Goal: Task Accomplishment & Management: Use online tool/utility

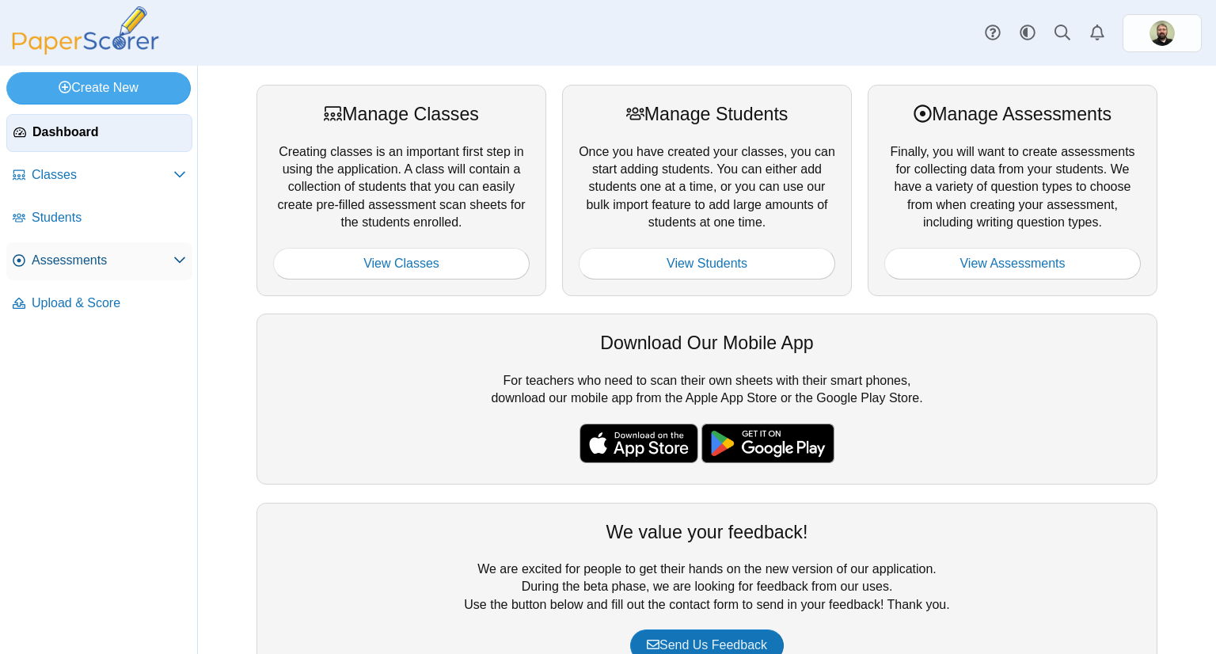
click at [52, 263] on span "Assessments" at bounding box center [103, 260] width 142 height 17
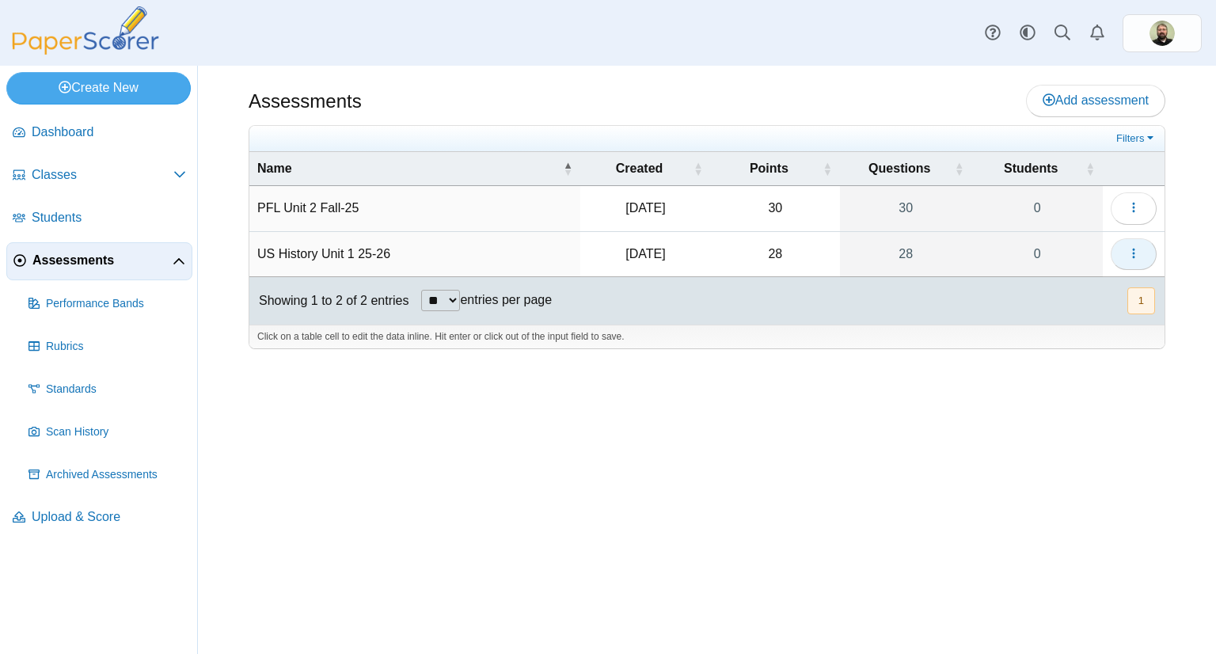
click at [1134, 256] on use "button" at bounding box center [1133, 253] width 2 height 10
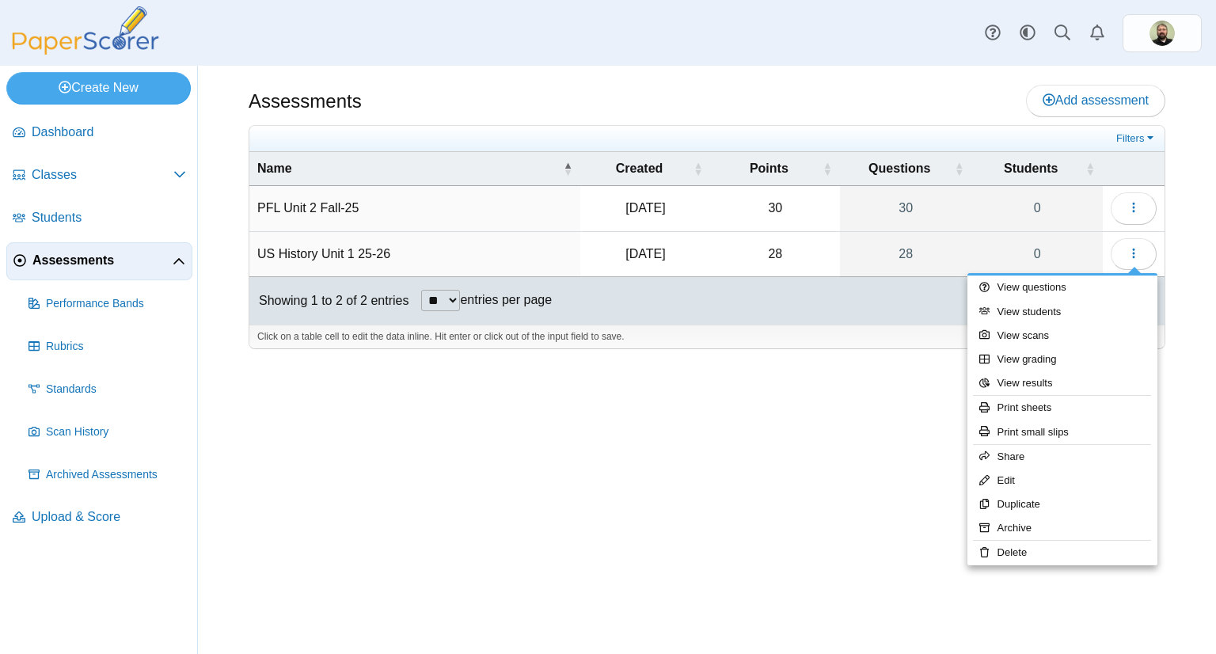
click at [358, 245] on td "US History Unit 1 25-26" at bounding box center [414, 254] width 331 height 45
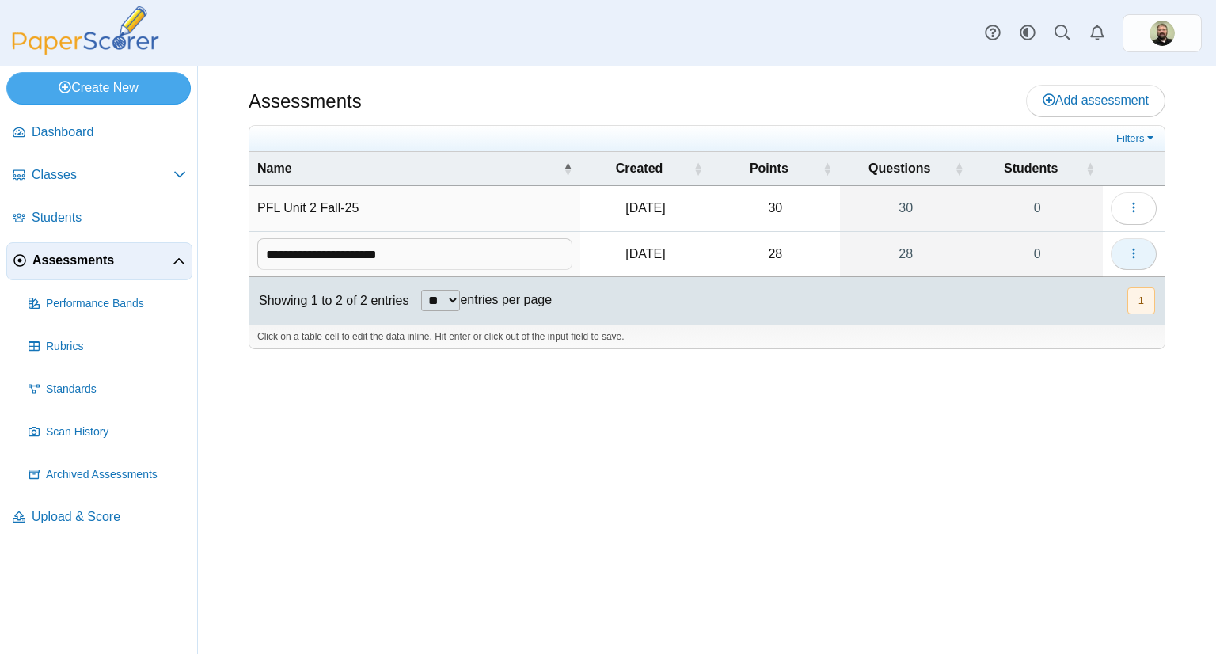
click at [1131, 251] on icon "button" at bounding box center [1134, 253] width 13 height 13
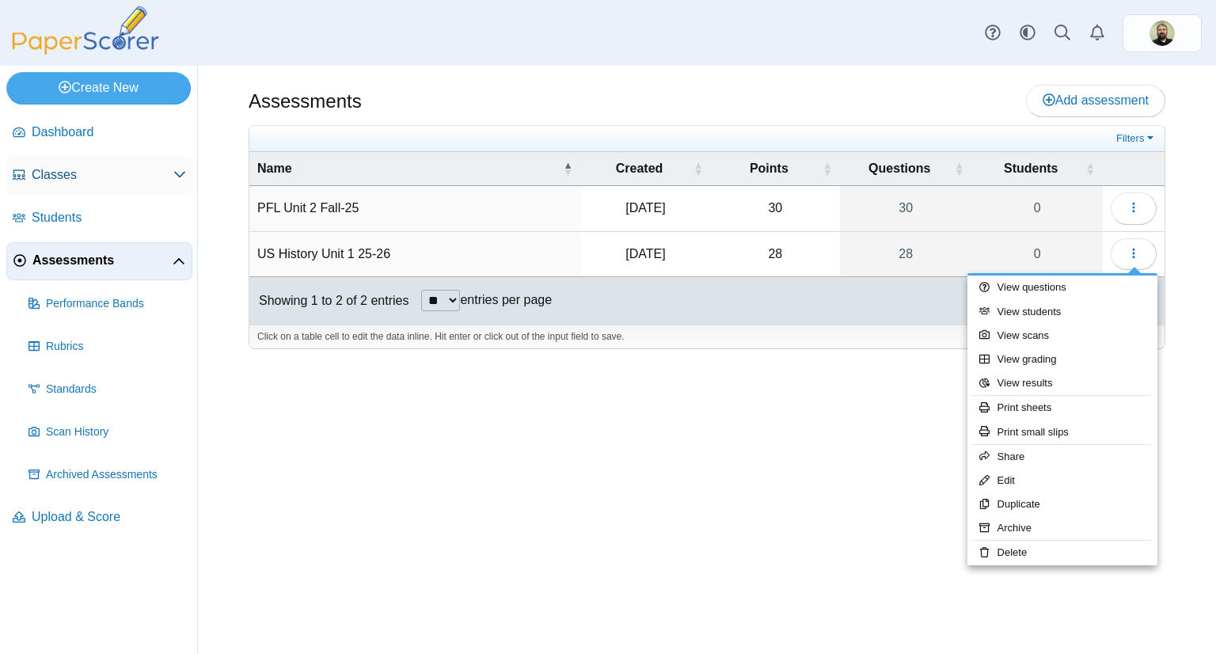
click at [51, 182] on span "Classes" at bounding box center [103, 174] width 142 height 17
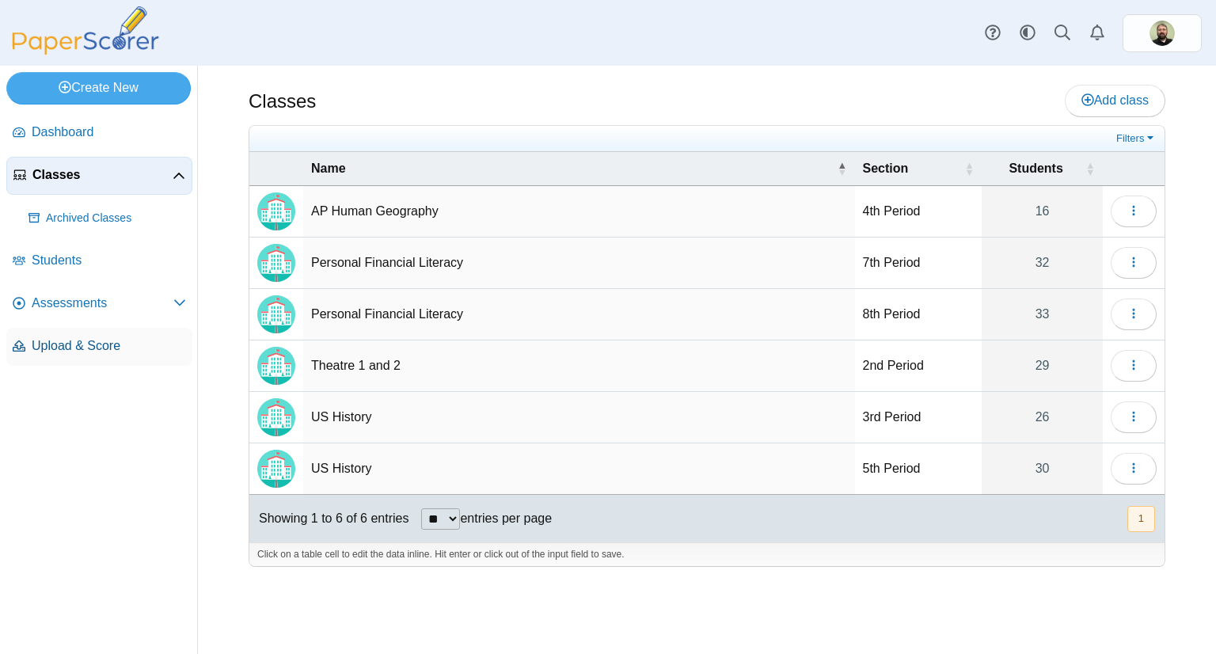
click at [52, 345] on span "Upload & Score" at bounding box center [109, 345] width 154 height 17
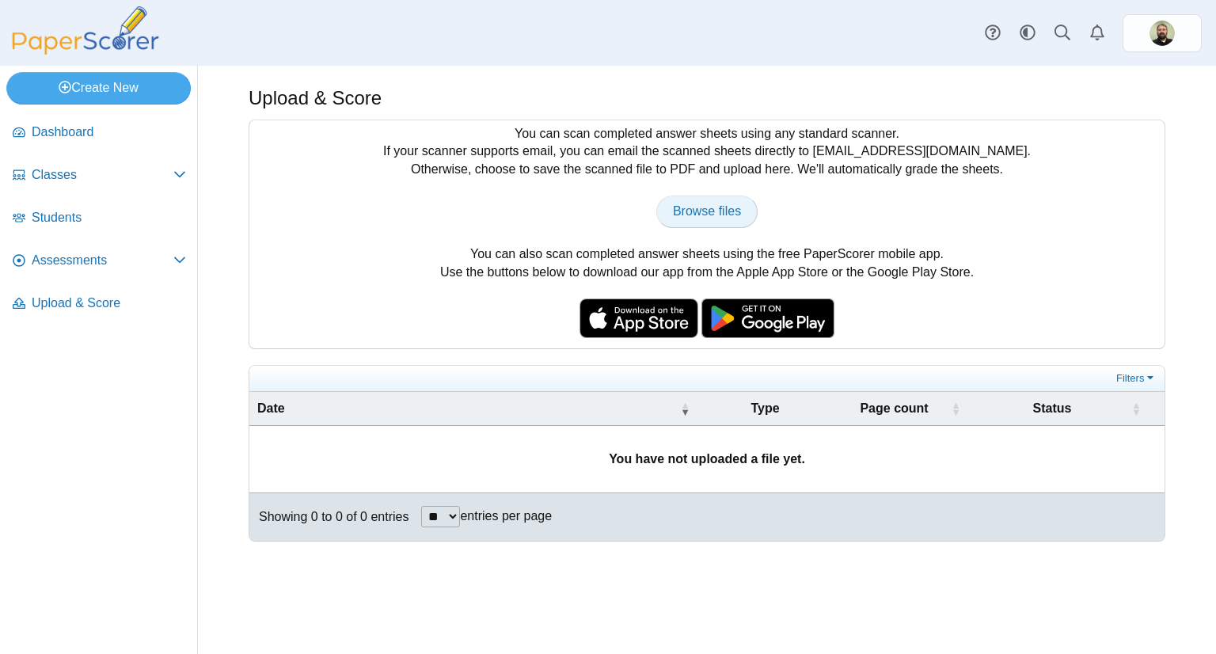
click at [700, 214] on span "Browse files" at bounding box center [707, 210] width 68 height 13
type input "**********"
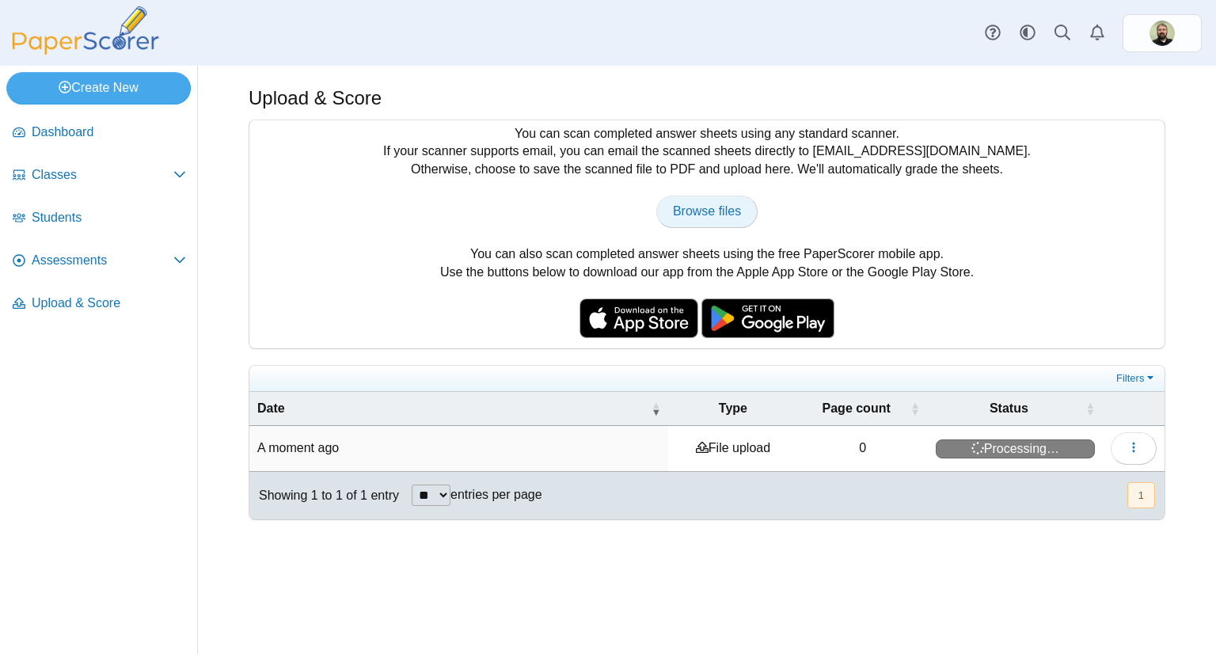
click at [709, 207] on span "Browse files" at bounding box center [707, 210] width 68 height 13
type input "**********"
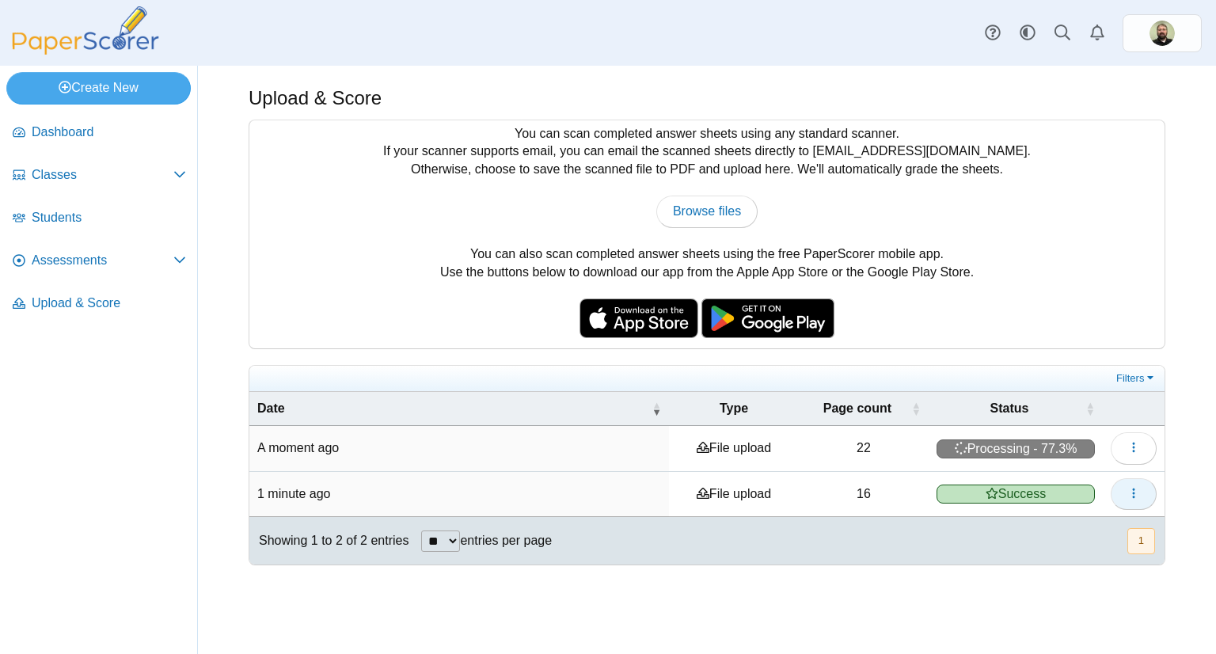
click at [1133, 500] on button "button" at bounding box center [1134, 494] width 46 height 32
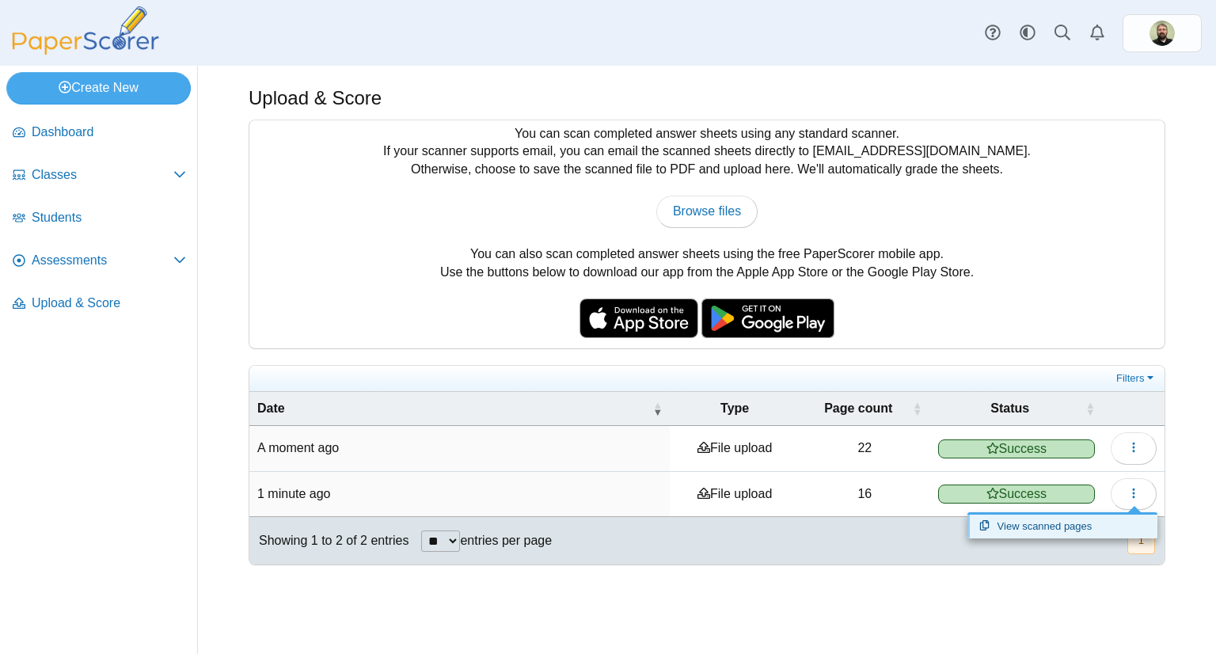
click at [1039, 523] on link "View scanned pages" at bounding box center [1063, 527] width 190 height 24
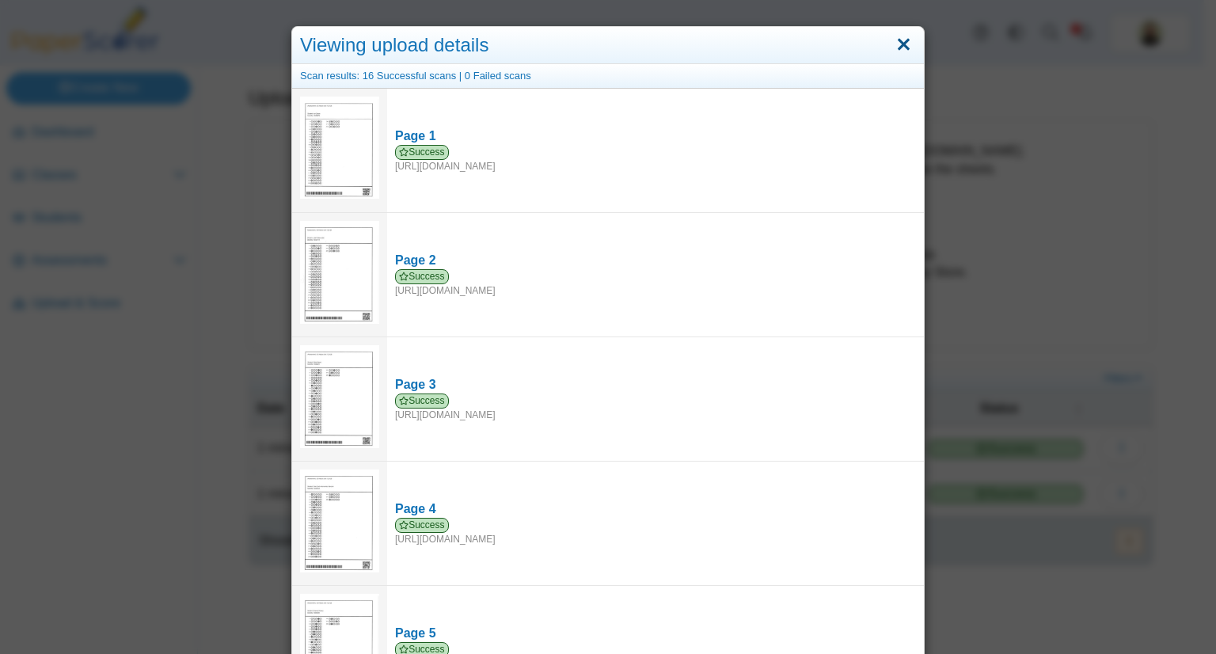
click at [903, 41] on link "Close" at bounding box center [904, 45] width 25 height 27
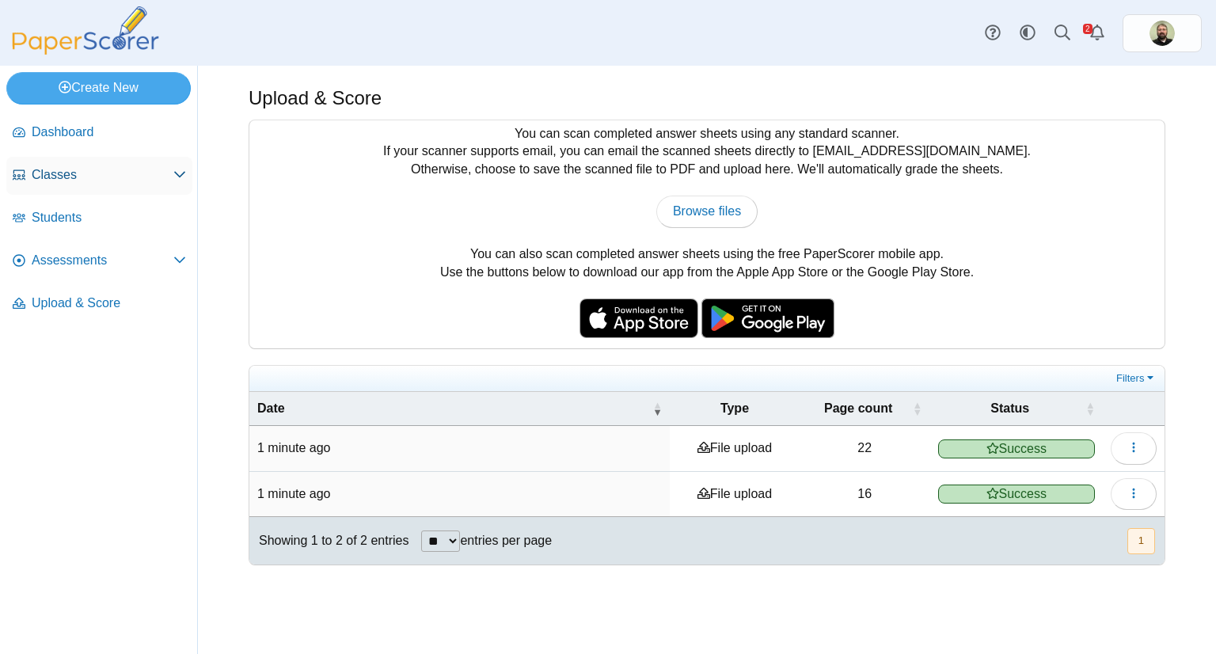
click at [60, 173] on span "Classes" at bounding box center [103, 174] width 142 height 17
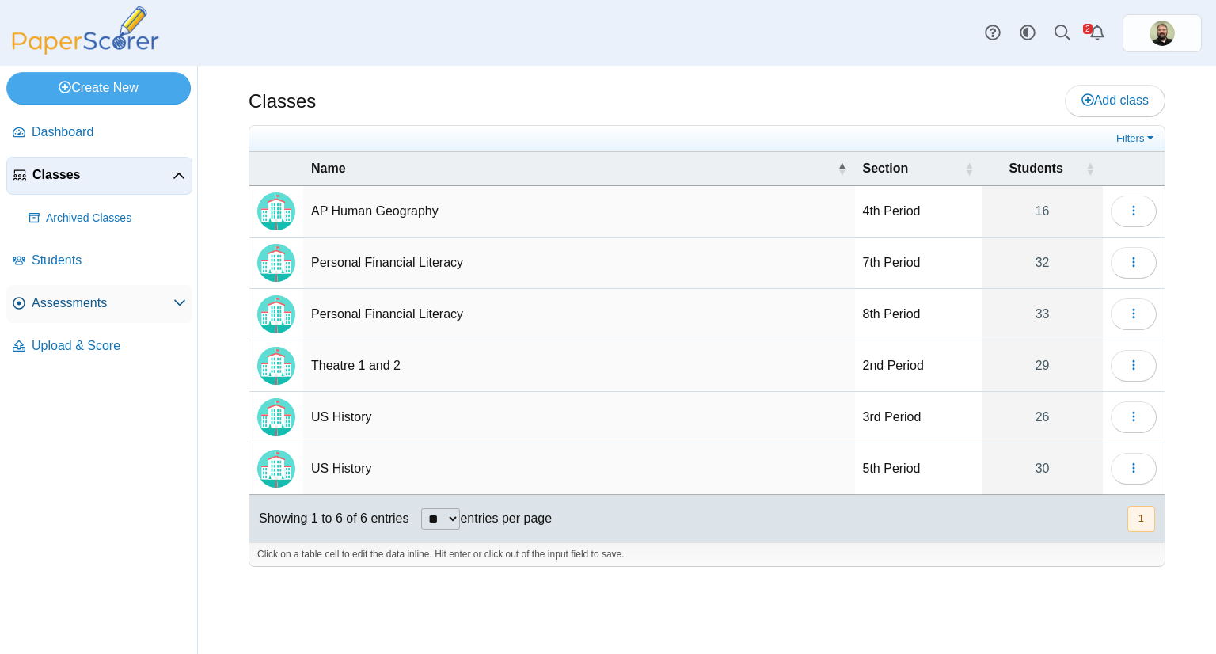
click at [54, 296] on span "Assessments" at bounding box center [103, 303] width 142 height 17
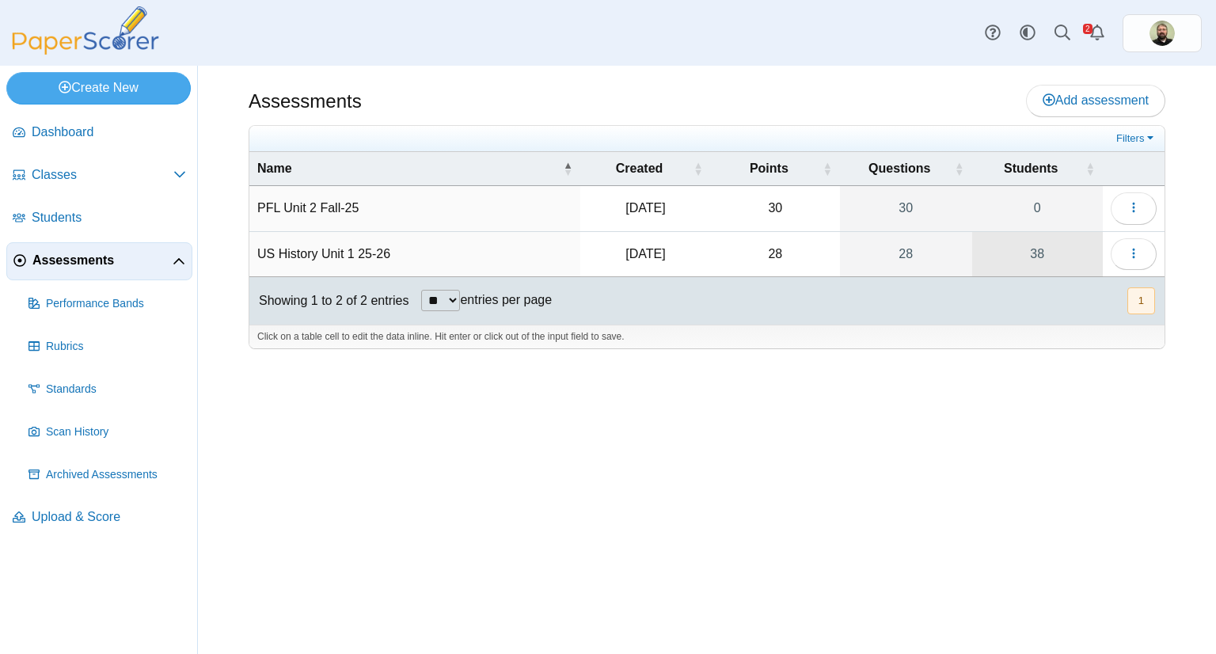
click at [1068, 261] on link "38" at bounding box center [1037, 254] width 131 height 44
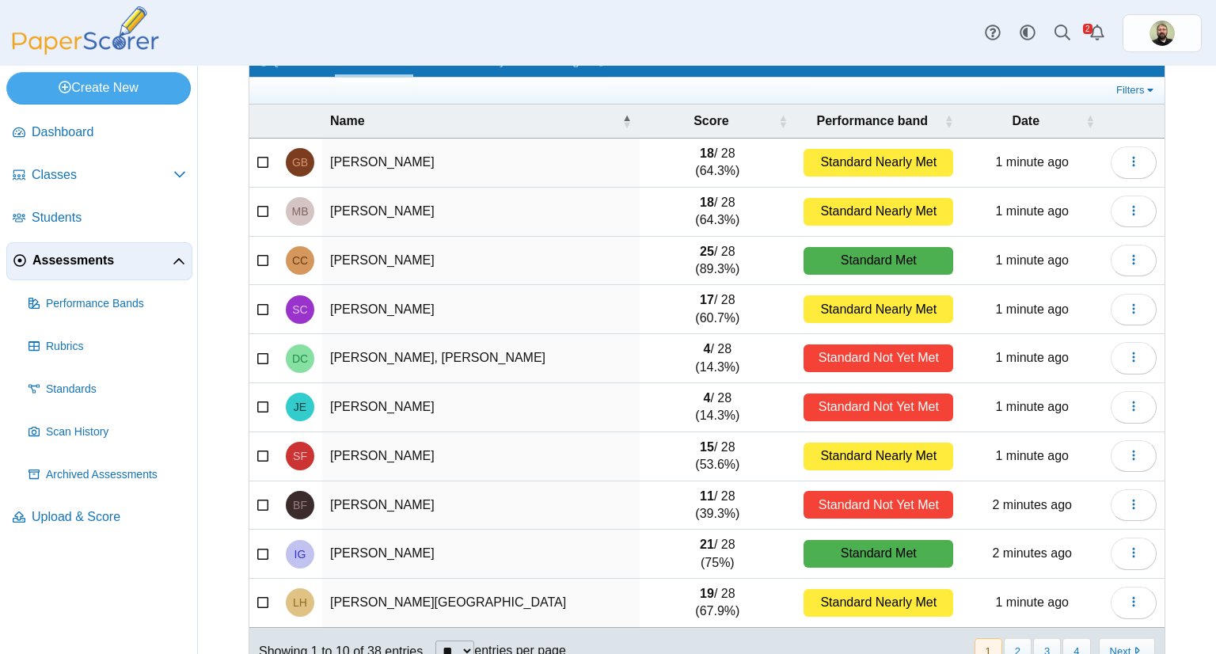
scroll to position [131, 0]
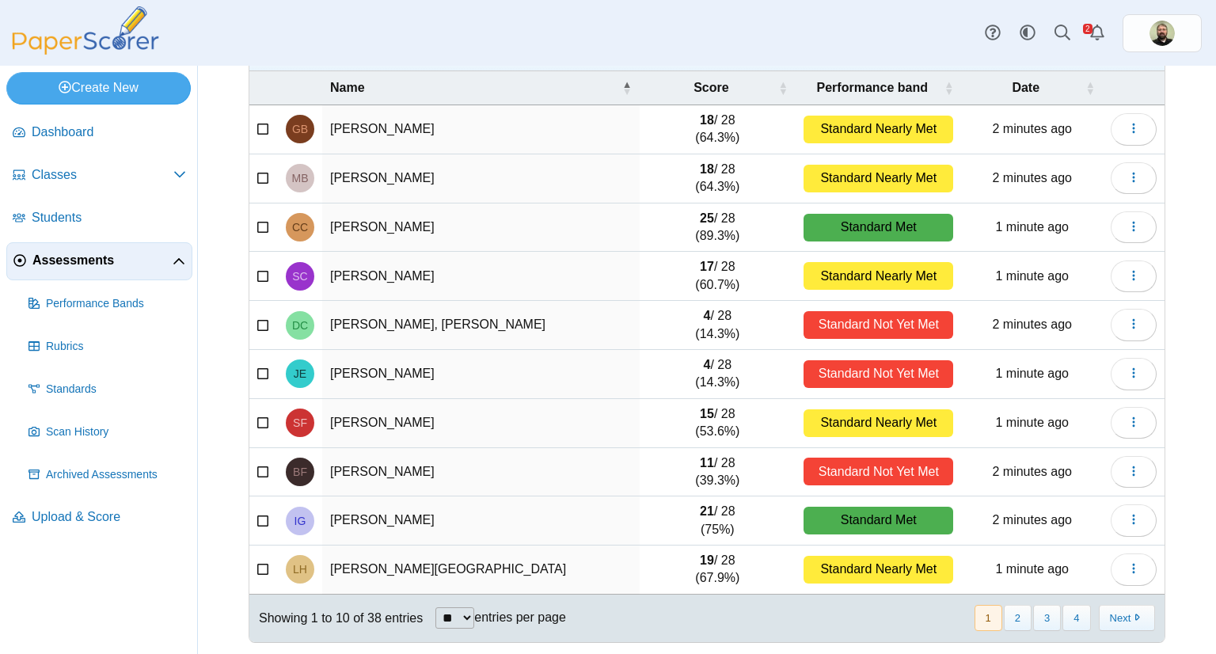
click at [471, 612] on select "** ** ** ***" at bounding box center [455, 617] width 39 height 21
select select "**"
click at [436, 607] on select "** ** ** ***" at bounding box center [455, 617] width 39 height 21
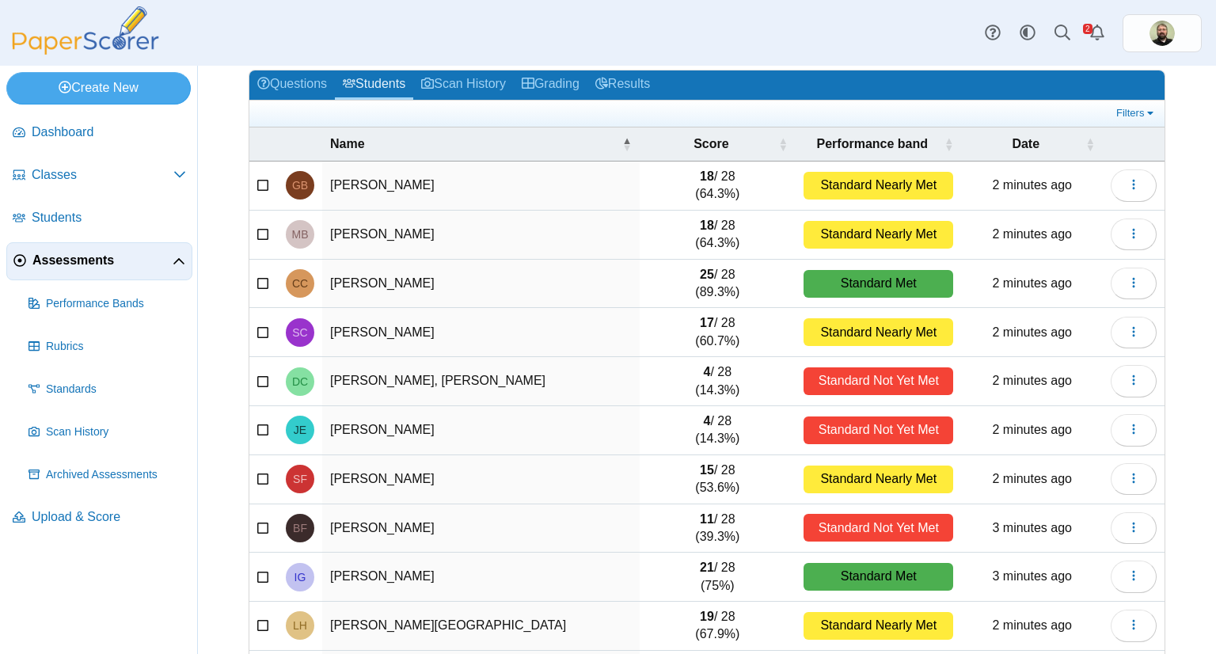
scroll to position [0, 0]
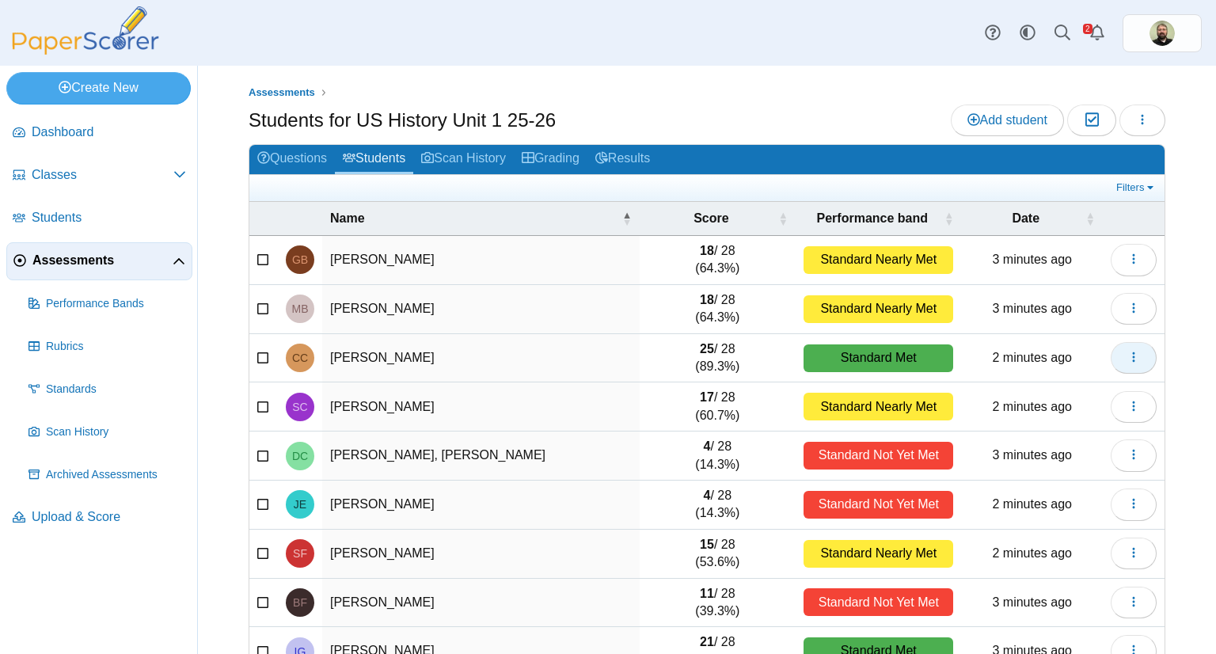
click at [1128, 359] on icon "button" at bounding box center [1134, 357] width 13 height 13
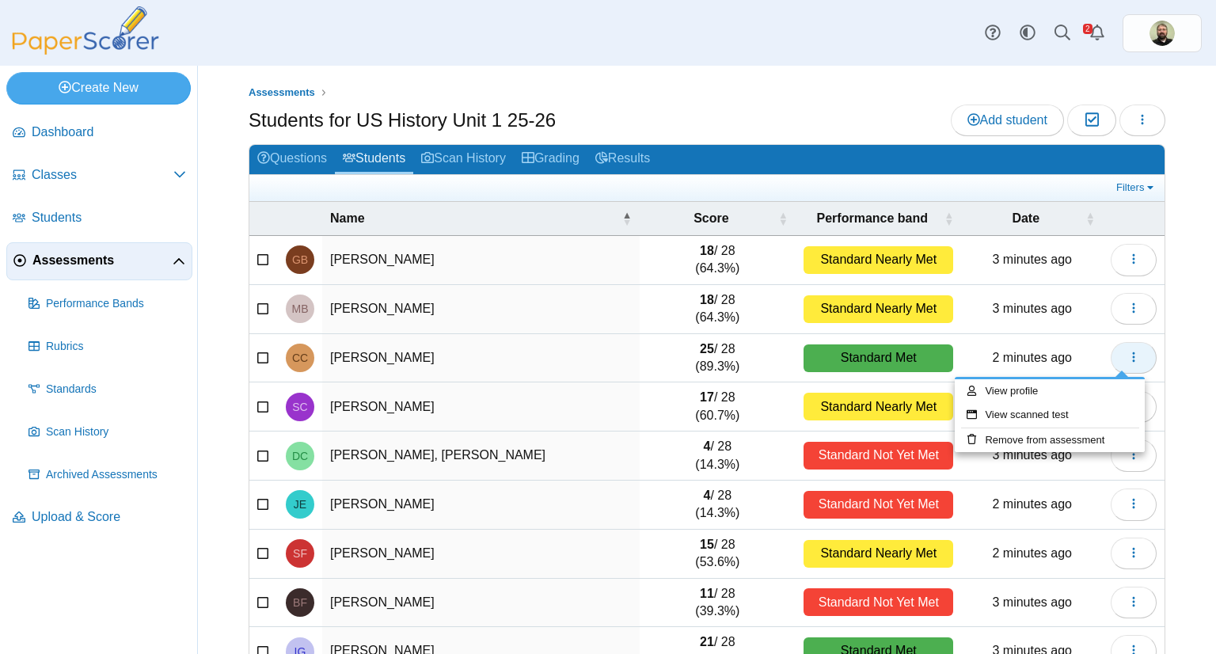
click at [1128, 359] on icon "button" at bounding box center [1134, 357] width 13 height 13
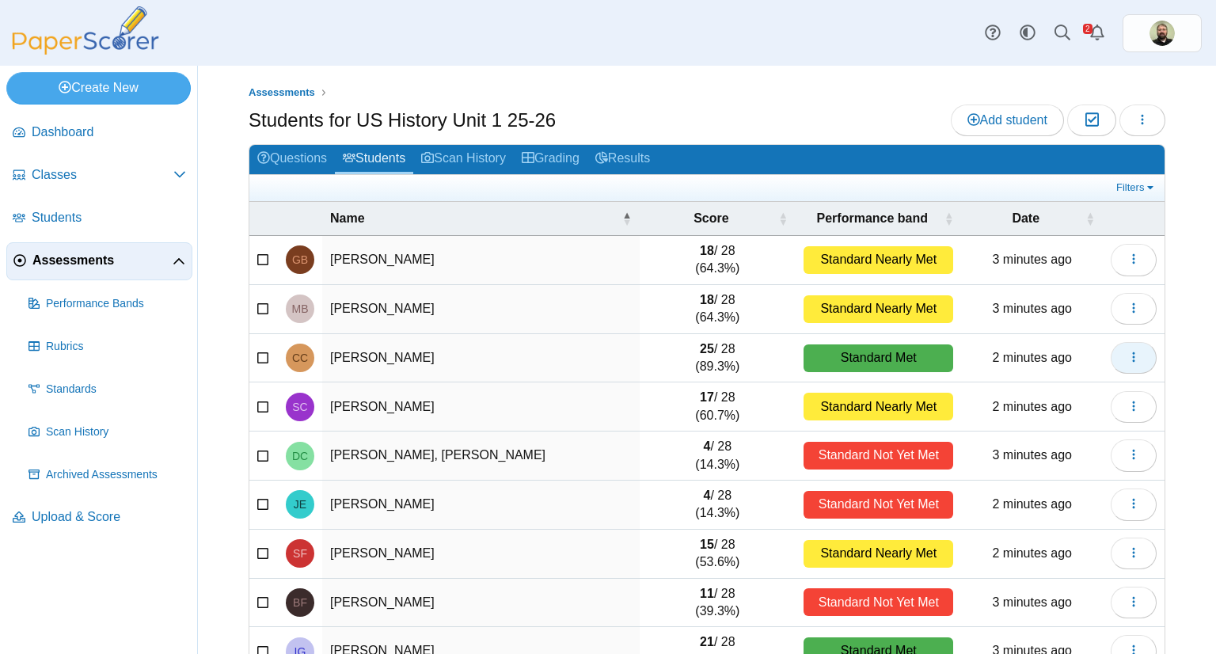
click at [1128, 359] on icon "button" at bounding box center [1134, 357] width 13 height 13
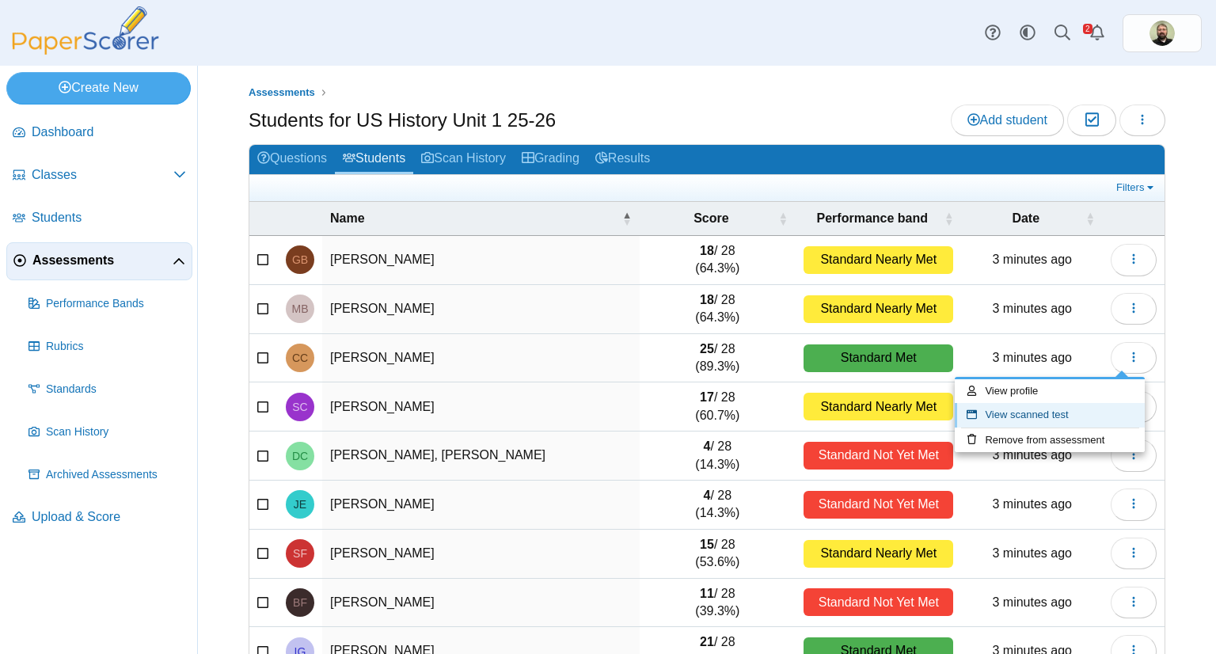
click at [1029, 416] on link "View scanned test" at bounding box center [1050, 415] width 190 height 24
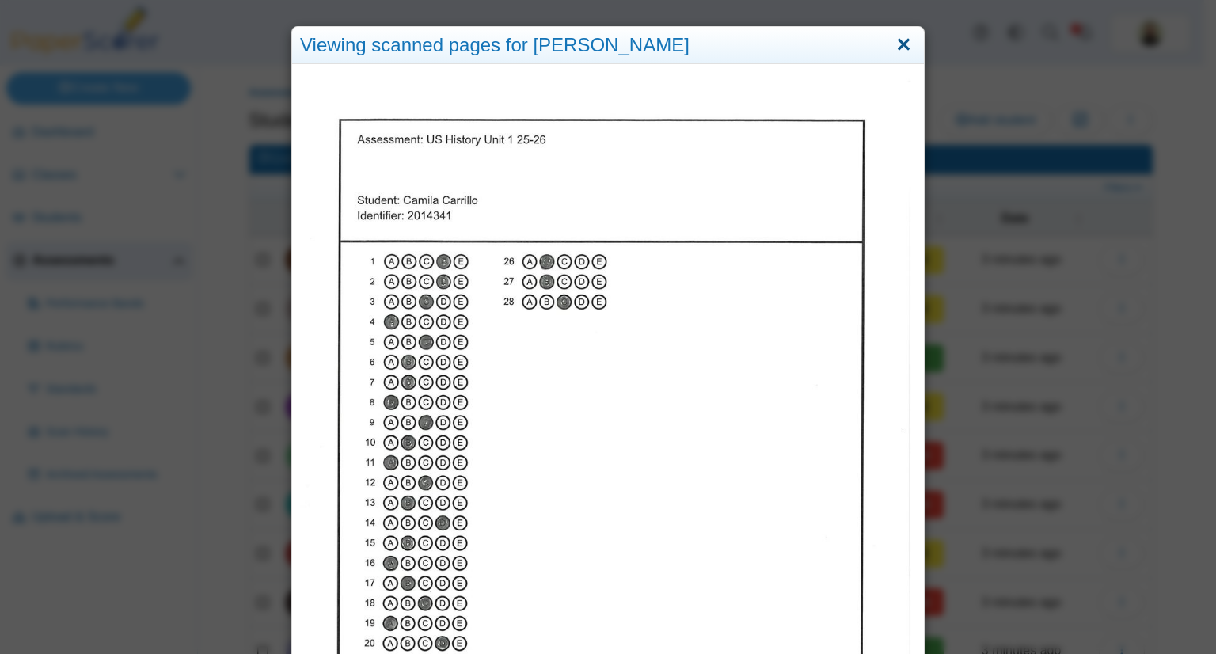
click at [896, 44] on link "Close" at bounding box center [904, 45] width 25 height 27
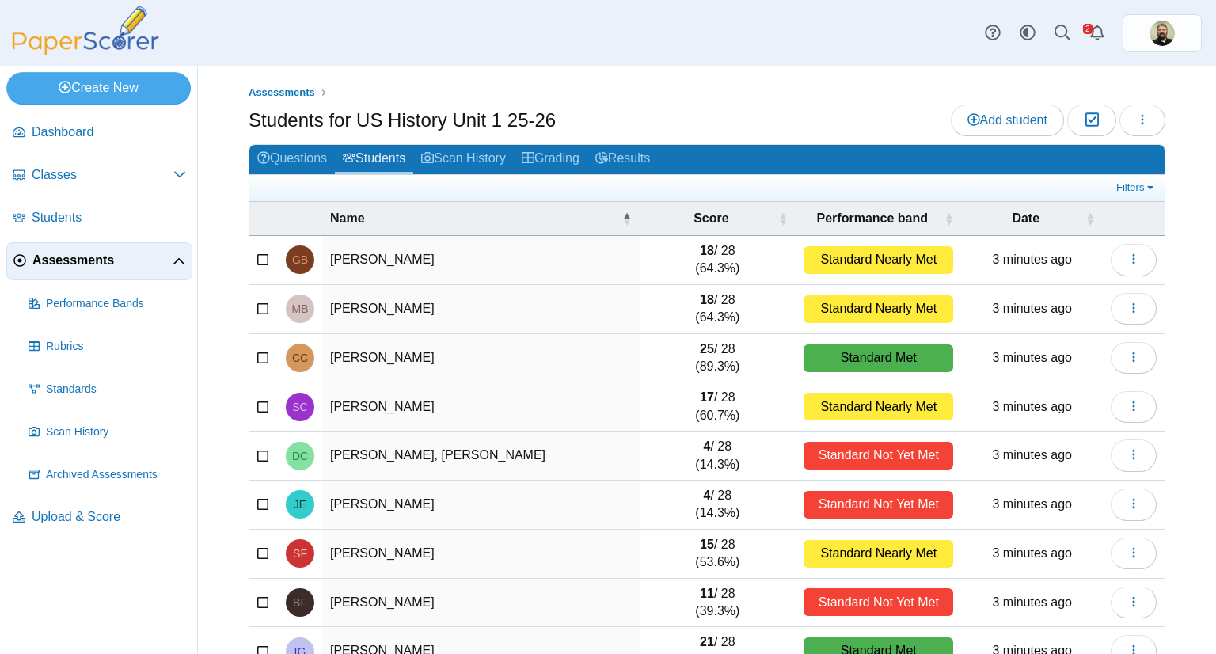
click at [850, 344] on div "Standard Met" at bounding box center [879, 358] width 150 height 28
click at [852, 347] on div "Standard Met" at bounding box center [879, 358] width 150 height 28
click at [700, 348] on b "25" at bounding box center [707, 348] width 14 height 13
click at [344, 359] on td "Carrillo, Camila" at bounding box center [481, 358] width 318 height 49
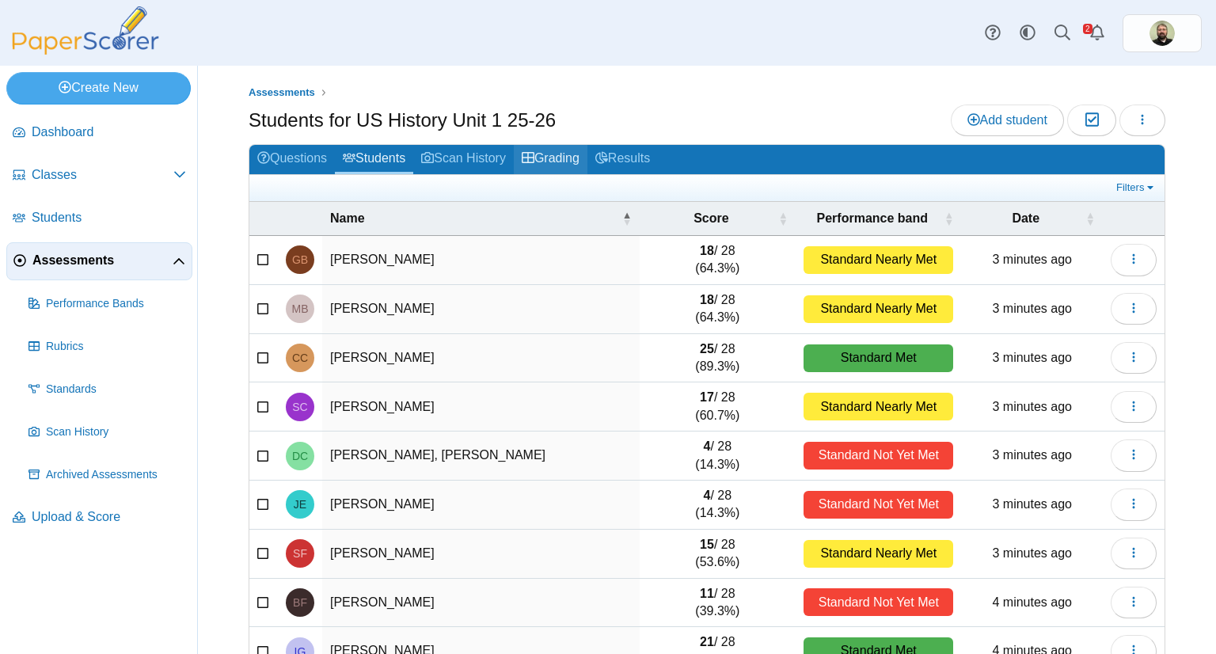
click at [559, 159] on link "Grading" at bounding box center [551, 159] width 74 height 29
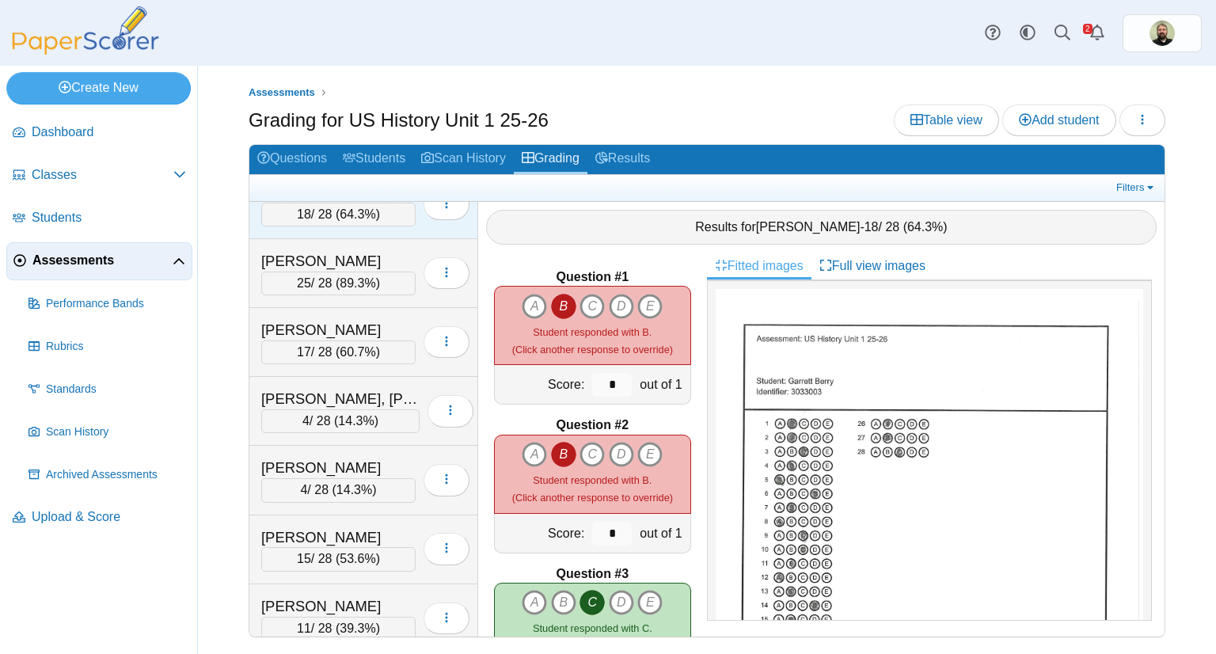
scroll to position [98, 0]
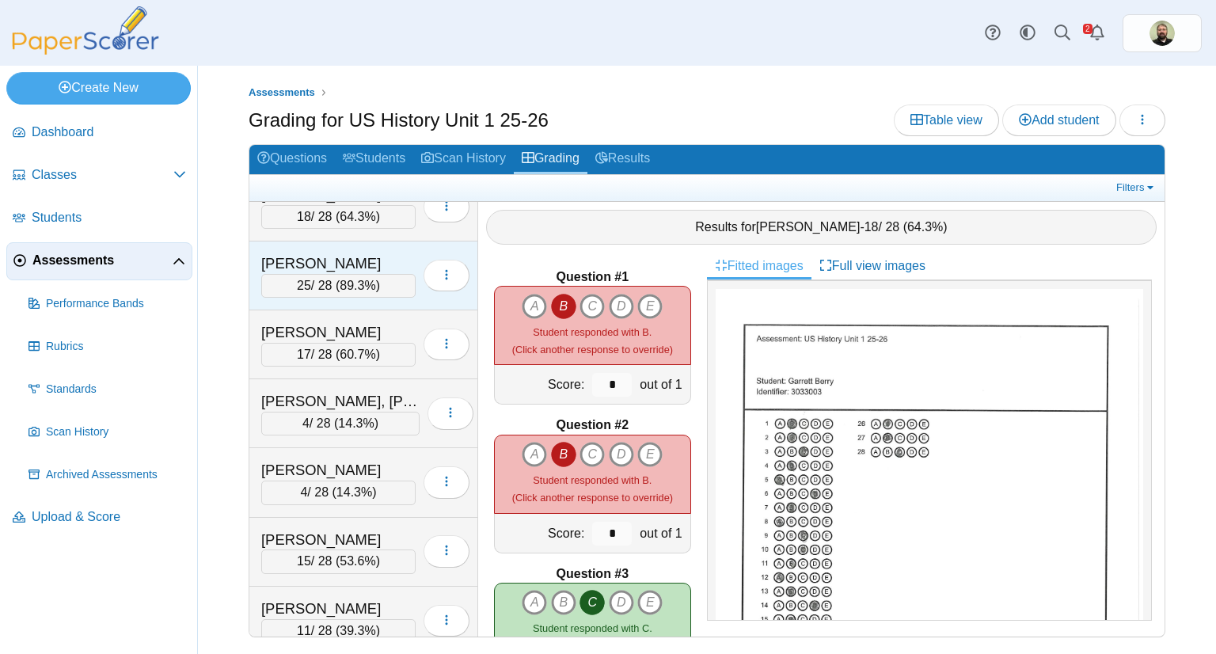
click at [348, 254] on div "[PERSON_NAME]" at bounding box center [338, 263] width 154 height 21
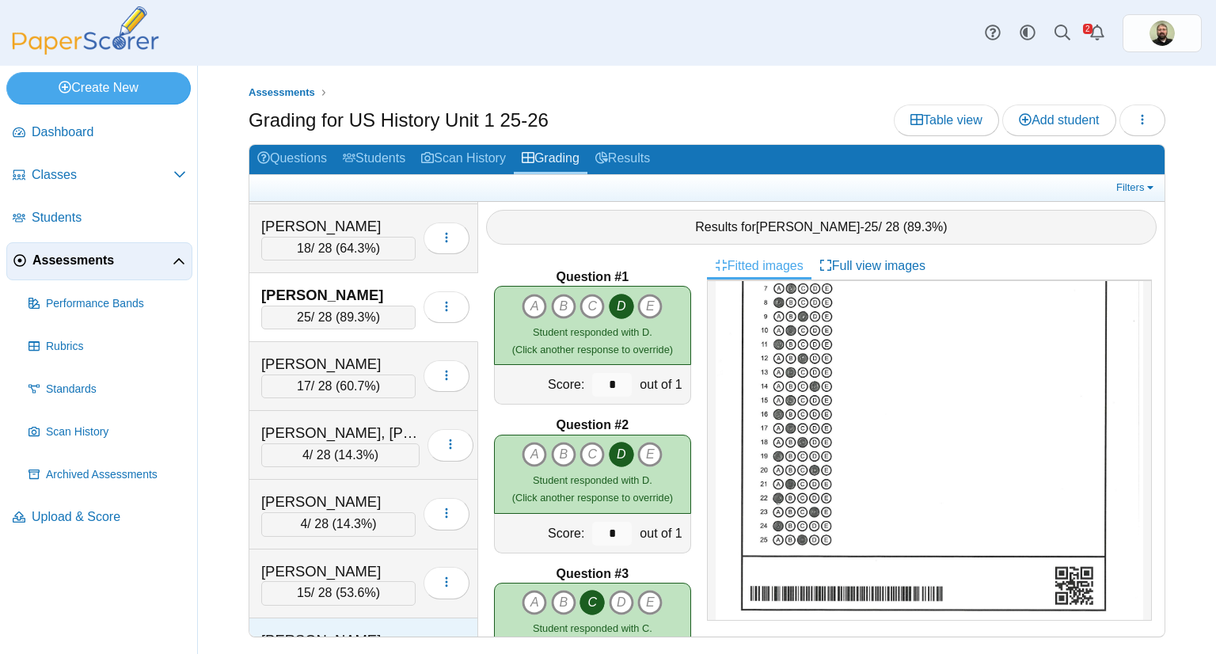
scroll to position [0, 0]
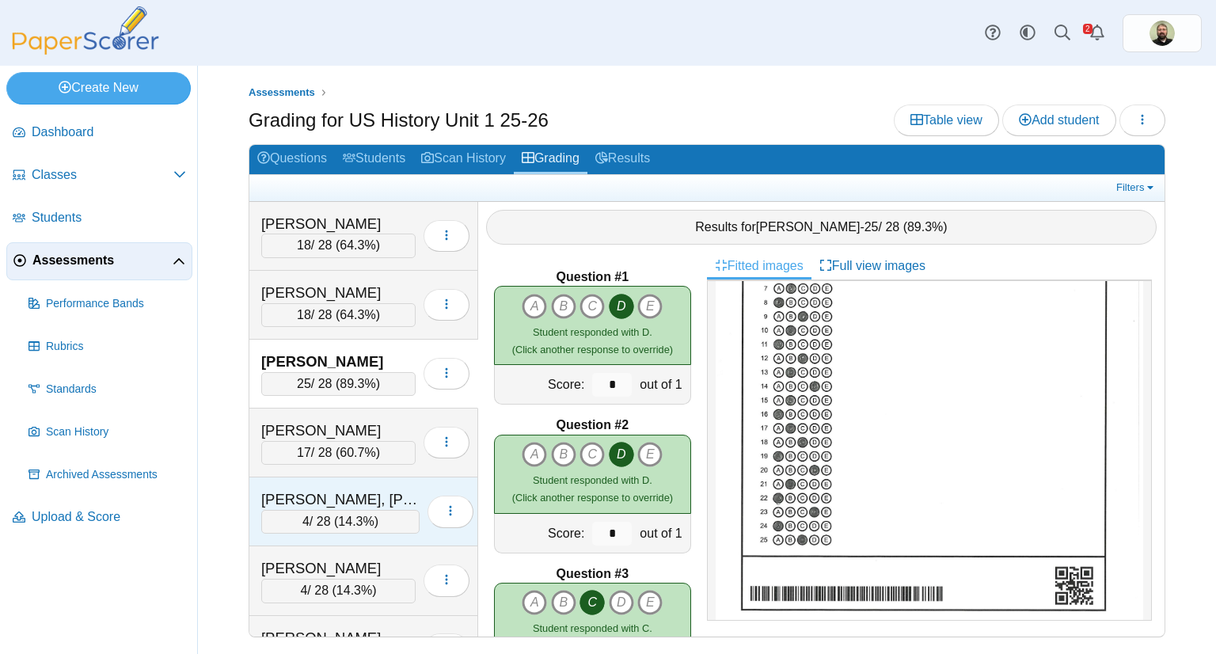
click at [344, 515] on span "14.3%" at bounding box center [356, 521] width 36 height 13
